Goal: Transaction & Acquisition: Purchase product/service

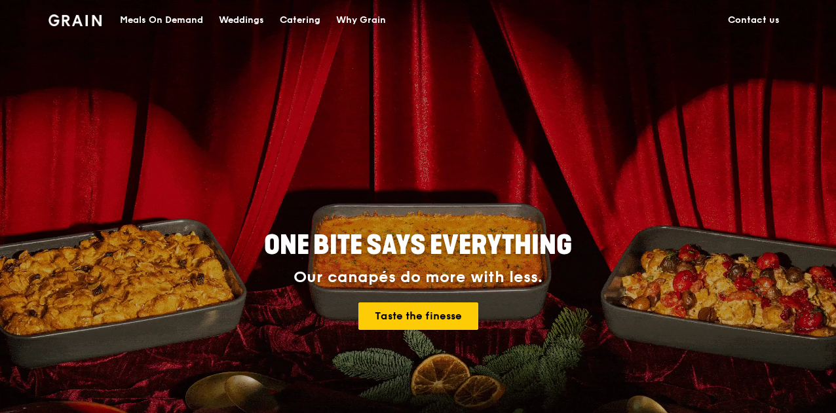
click at [179, 21] on div "Meals On Demand" at bounding box center [161, 20] width 83 height 39
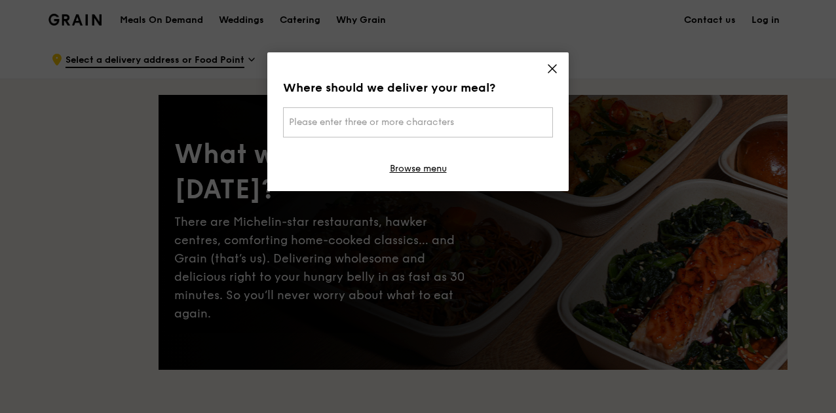
click at [556, 69] on icon at bounding box center [552, 69] width 12 height 12
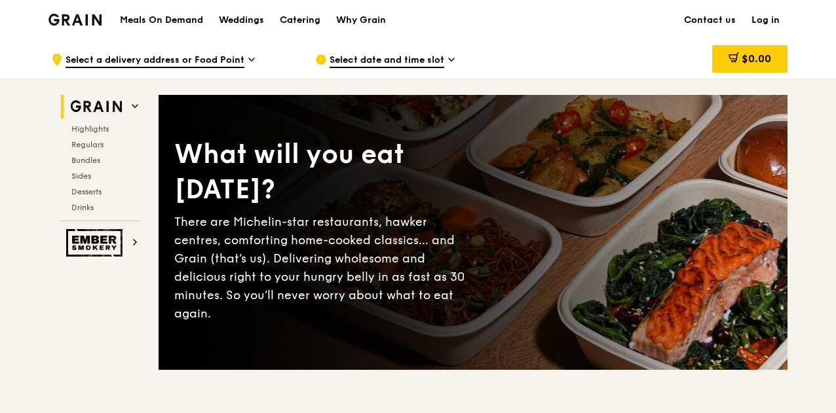
click at [554, 69] on div "Select date and time slot" at bounding box center [436, 59] width 243 height 39
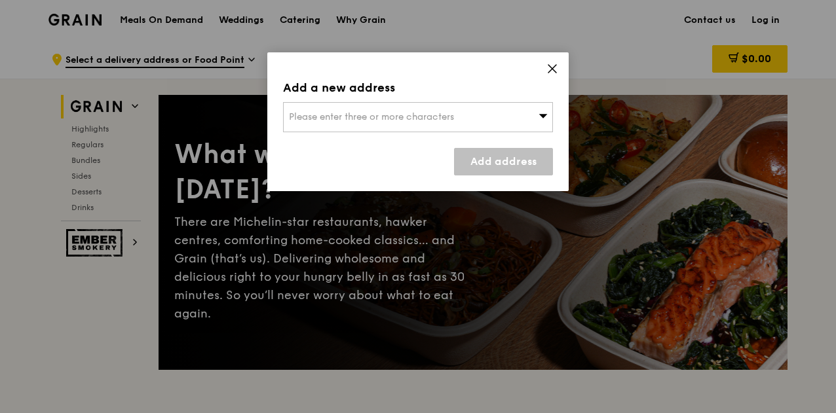
click at [553, 73] on icon at bounding box center [552, 69] width 12 height 12
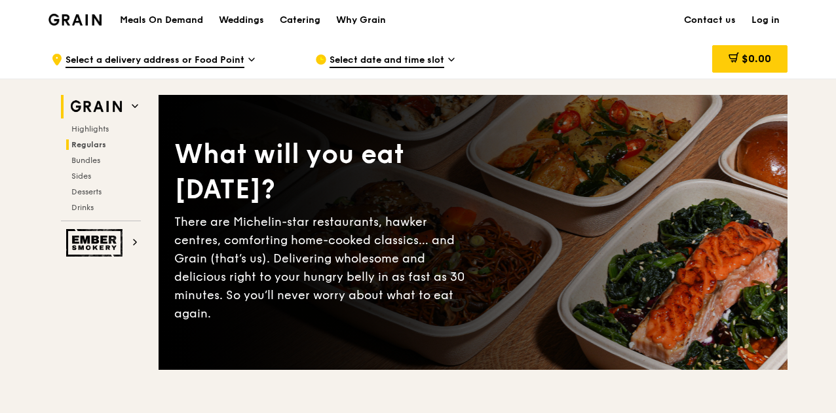
click at [95, 140] on span "Regulars" at bounding box center [88, 144] width 35 height 9
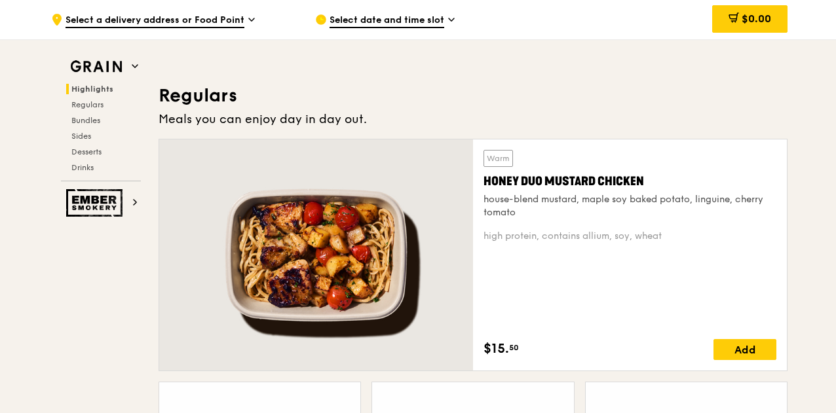
scroll to position [847, 0]
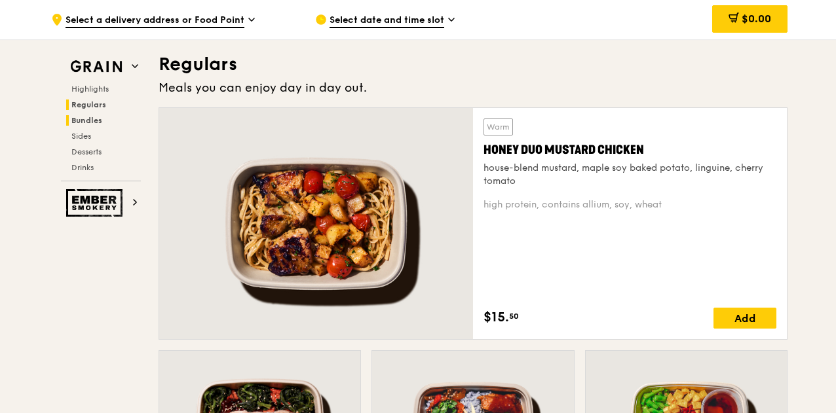
click at [93, 111] on div "Highlights Regulars Bundles Sides Desserts Drinks" at bounding box center [101, 128] width 80 height 89
click at [89, 120] on span "Bundles" at bounding box center [86, 120] width 31 height 9
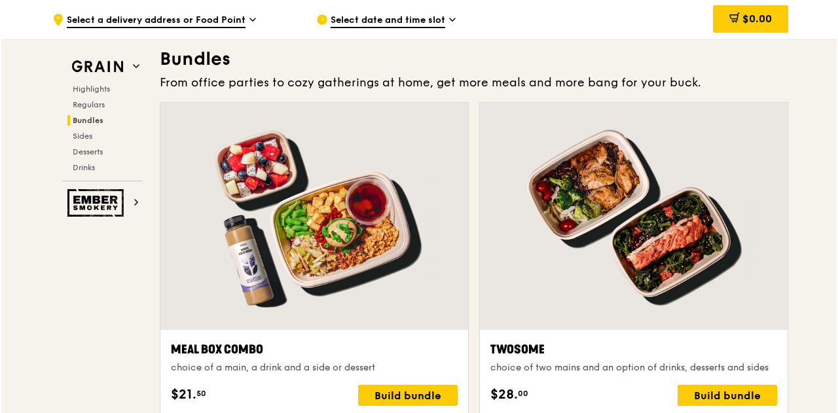
scroll to position [2000, 0]
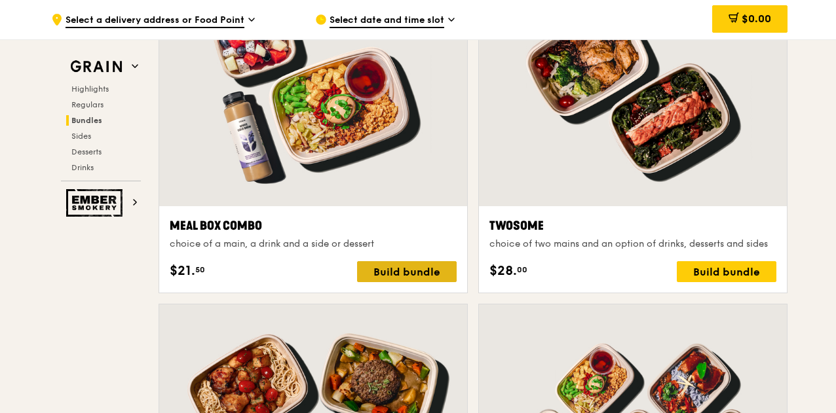
click at [403, 267] on div "Build bundle" at bounding box center [407, 271] width 100 height 21
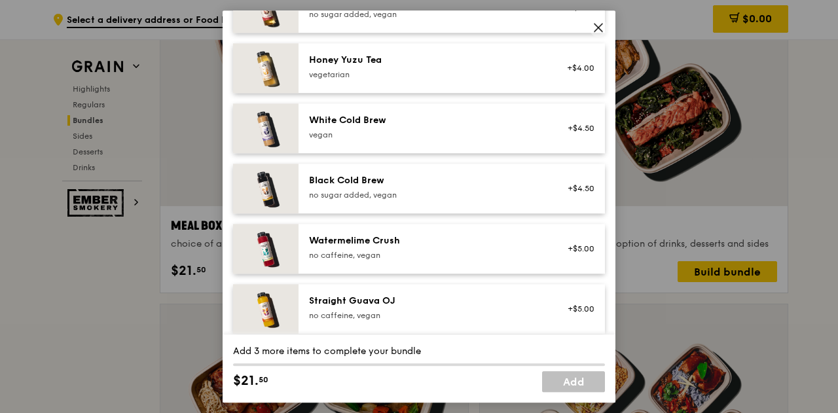
scroll to position [1629, 0]
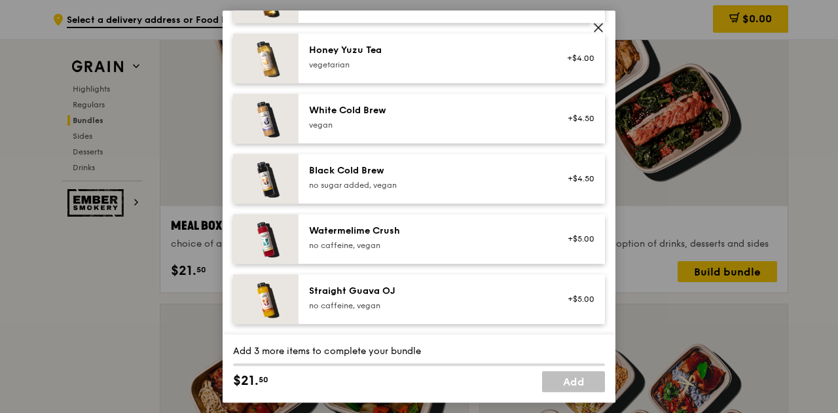
click at [599, 24] on icon at bounding box center [599, 28] width 12 height 12
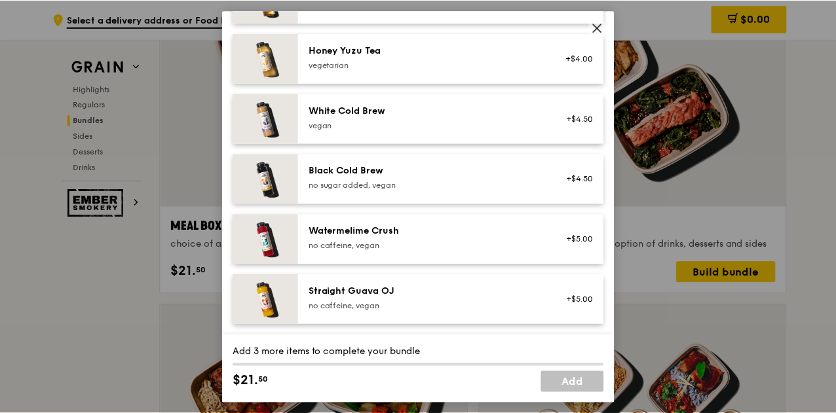
scroll to position [2000, 0]
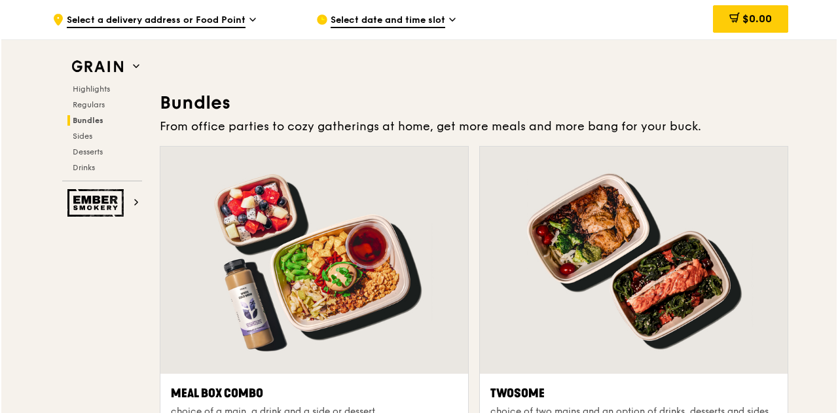
scroll to position [1935, 0]
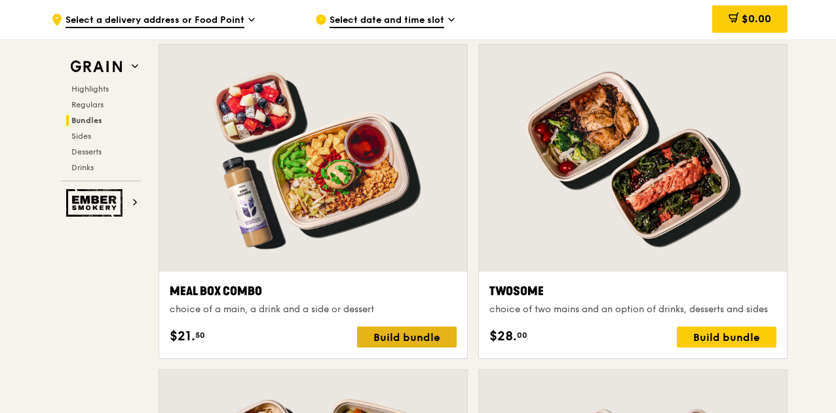
click at [385, 330] on div "Build bundle" at bounding box center [407, 337] width 100 height 21
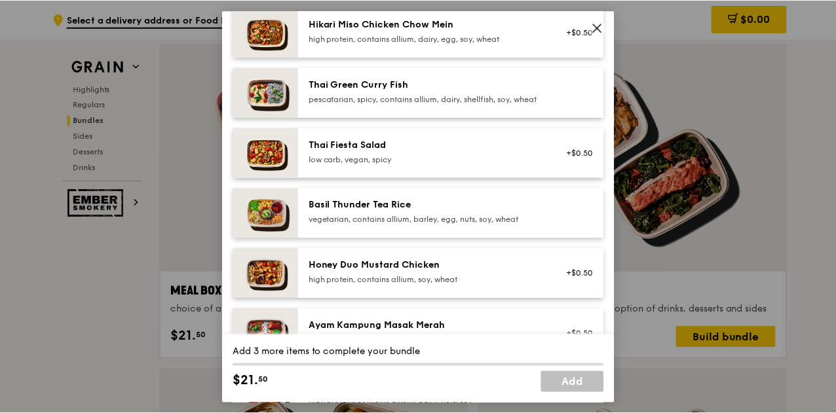
scroll to position [262, 0]
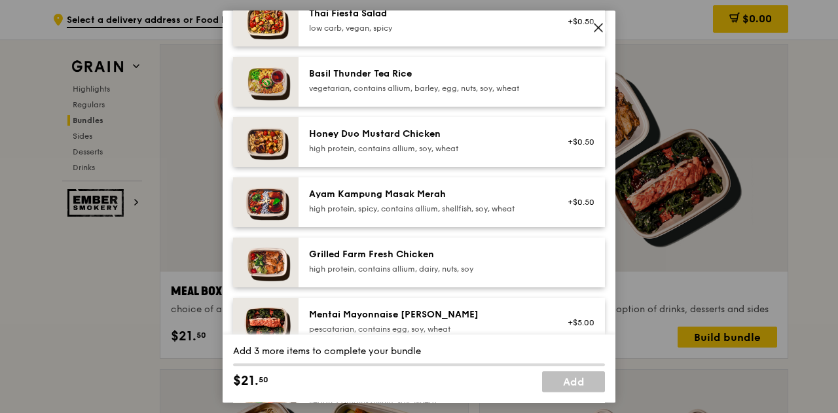
click at [601, 27] on icon at bounding box center [599, 28] width 12 height 12
